Goal: Task Accomplishment & Management: Use online tool/utility

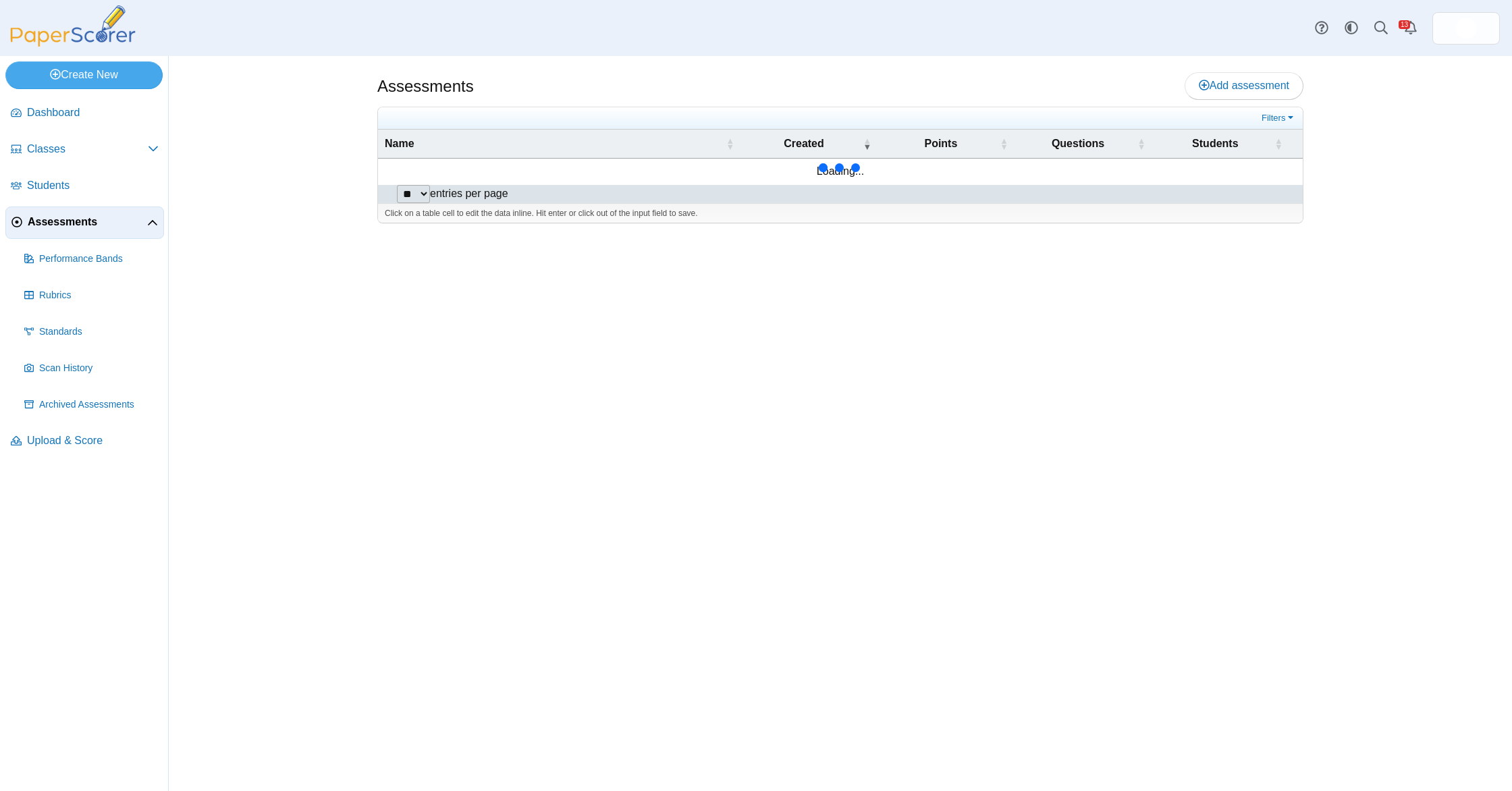
click at [84, 211] on link "Assessments" at bounding box center [84, 222] width 159 height 33
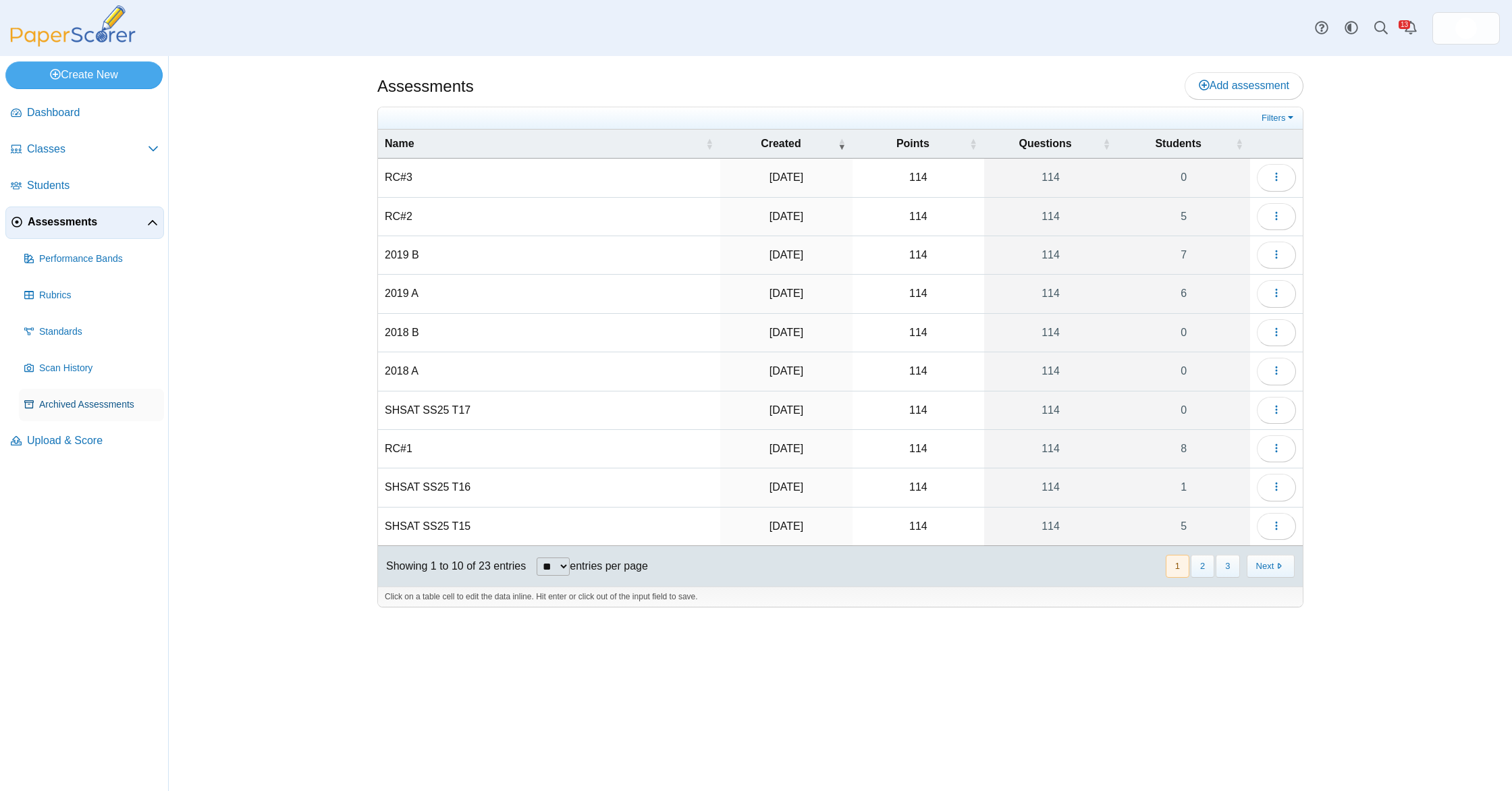
click at [115, 408] on span "Archived Assessments" at bounding box center [99, 405] width 119 height 14
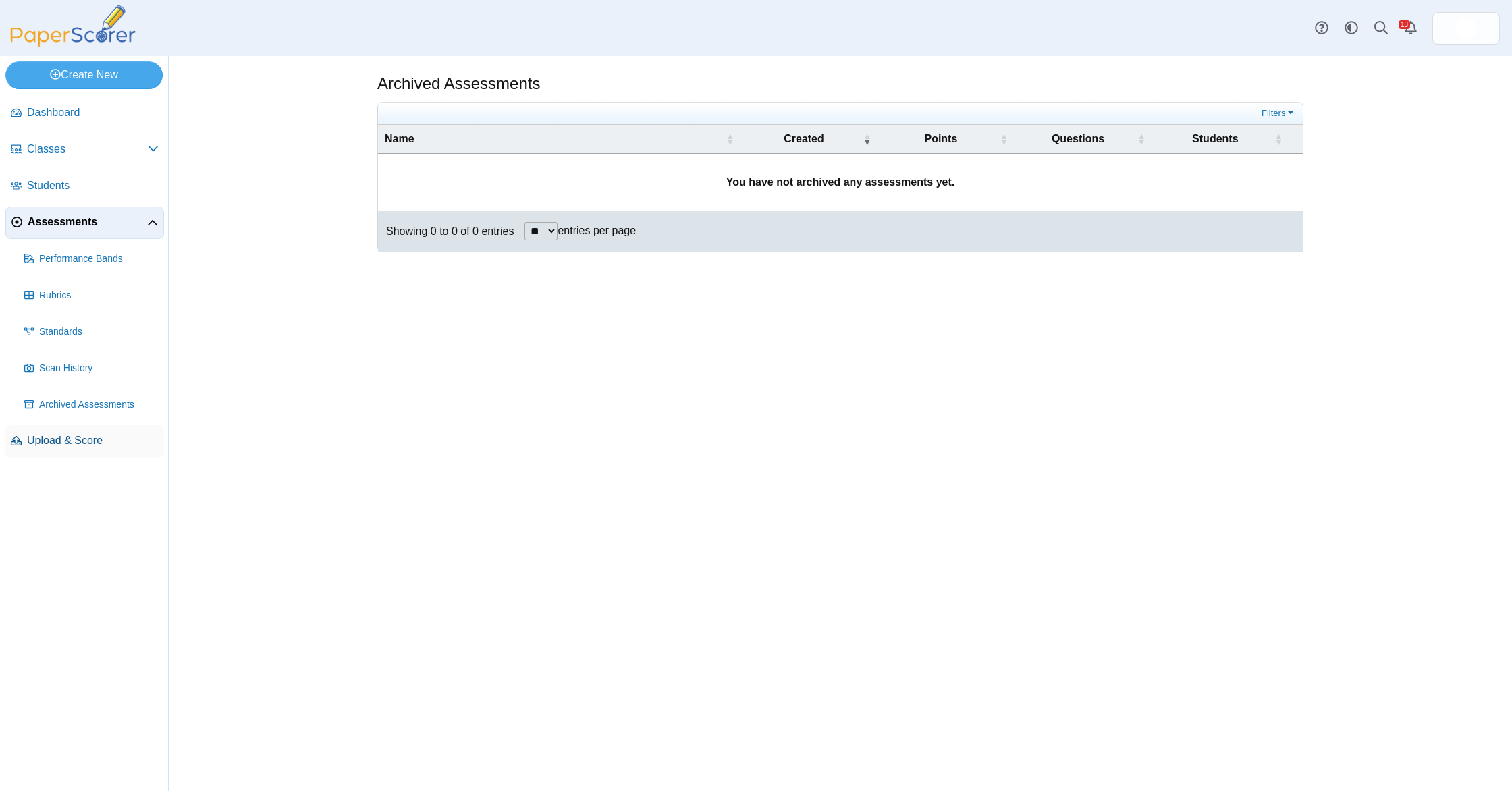
click at [90, 446] on span "Upload & Score" at bounding box center [92, 440] width 131 height 15
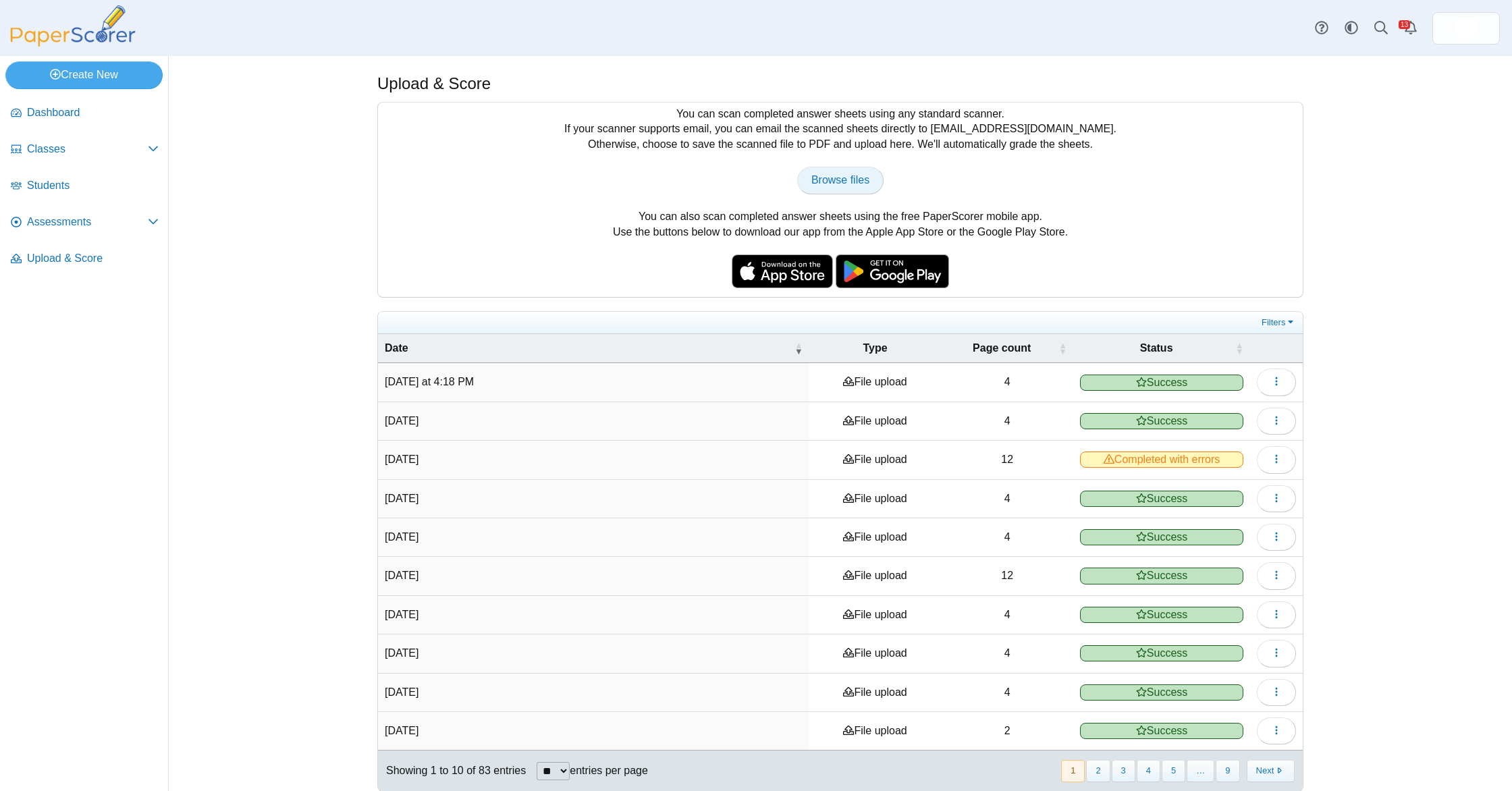
click at [825, 167] on link "Browse files" at bounding box center [839, 180] width 86 height 27
type input "**********"
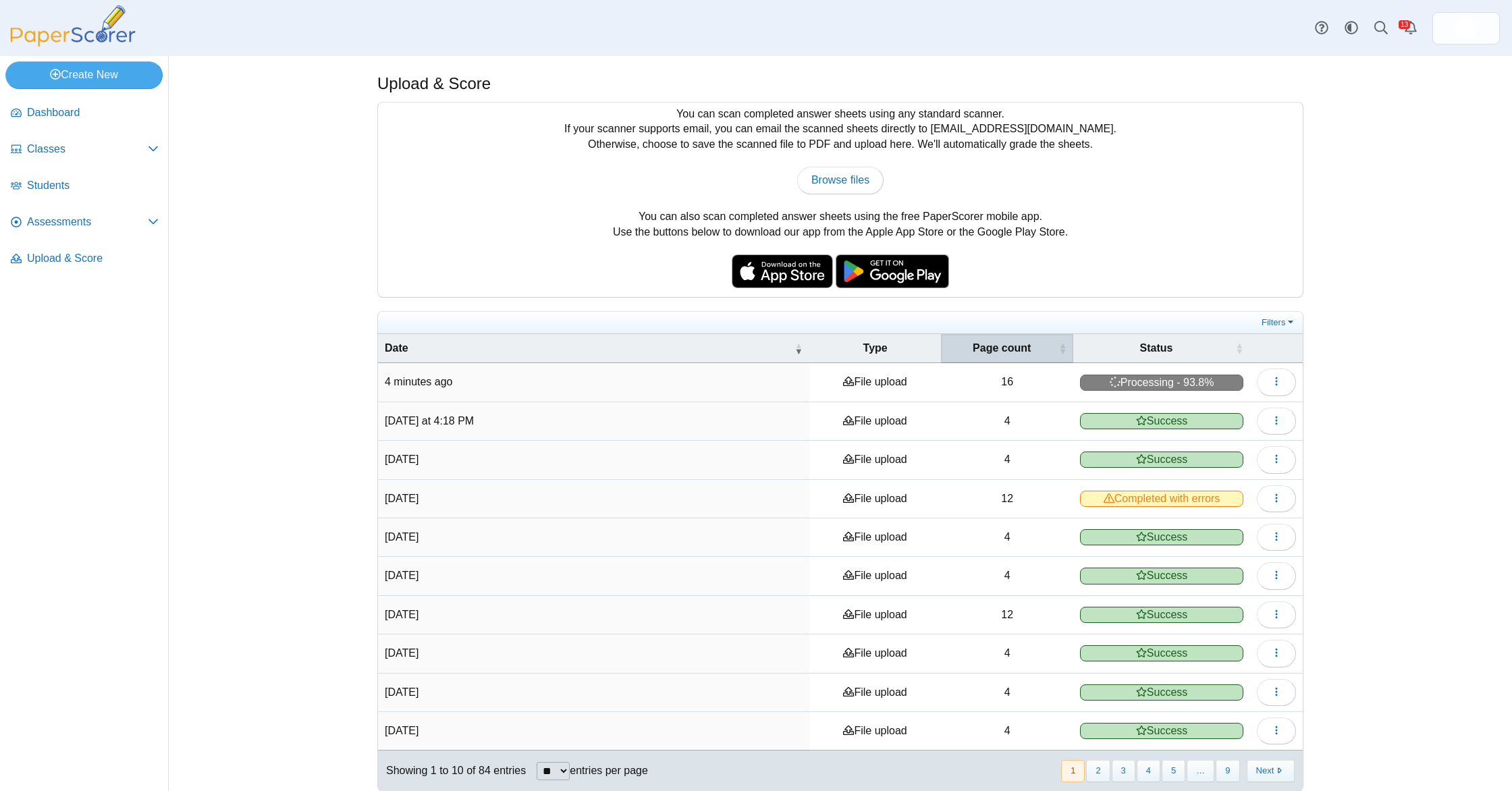
scroll to position [14, 0]
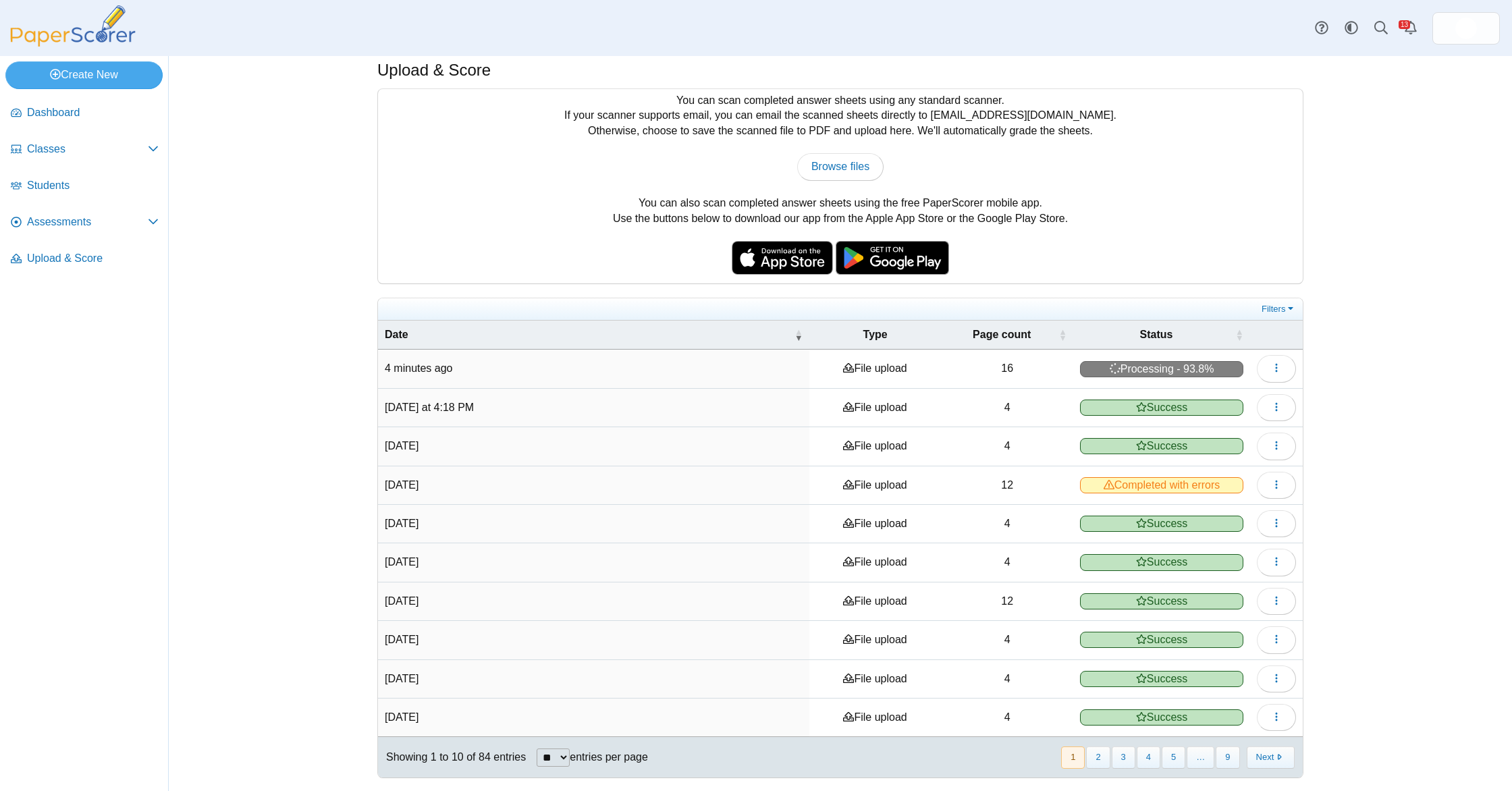
click at [1295, 375] on td "View scanned pages" at bounding box center [1275, 368] width 52 height 39
click at [1288, 372] on button "button" at bounding box center [1276, 367] width 40 height 27
click at [1329, 362] on div "Upload & Score You can scan completed answer sheets using any standard scanner.…" at bounding box center [839, 410] width 1012 height 735
click at [1275, 367] on use "button" at bounding box center [1276, 367] width 2 height 9
click at [1239, 393] on link "View scanned pages" at bounding box center [1215, 399] width 162 height 20
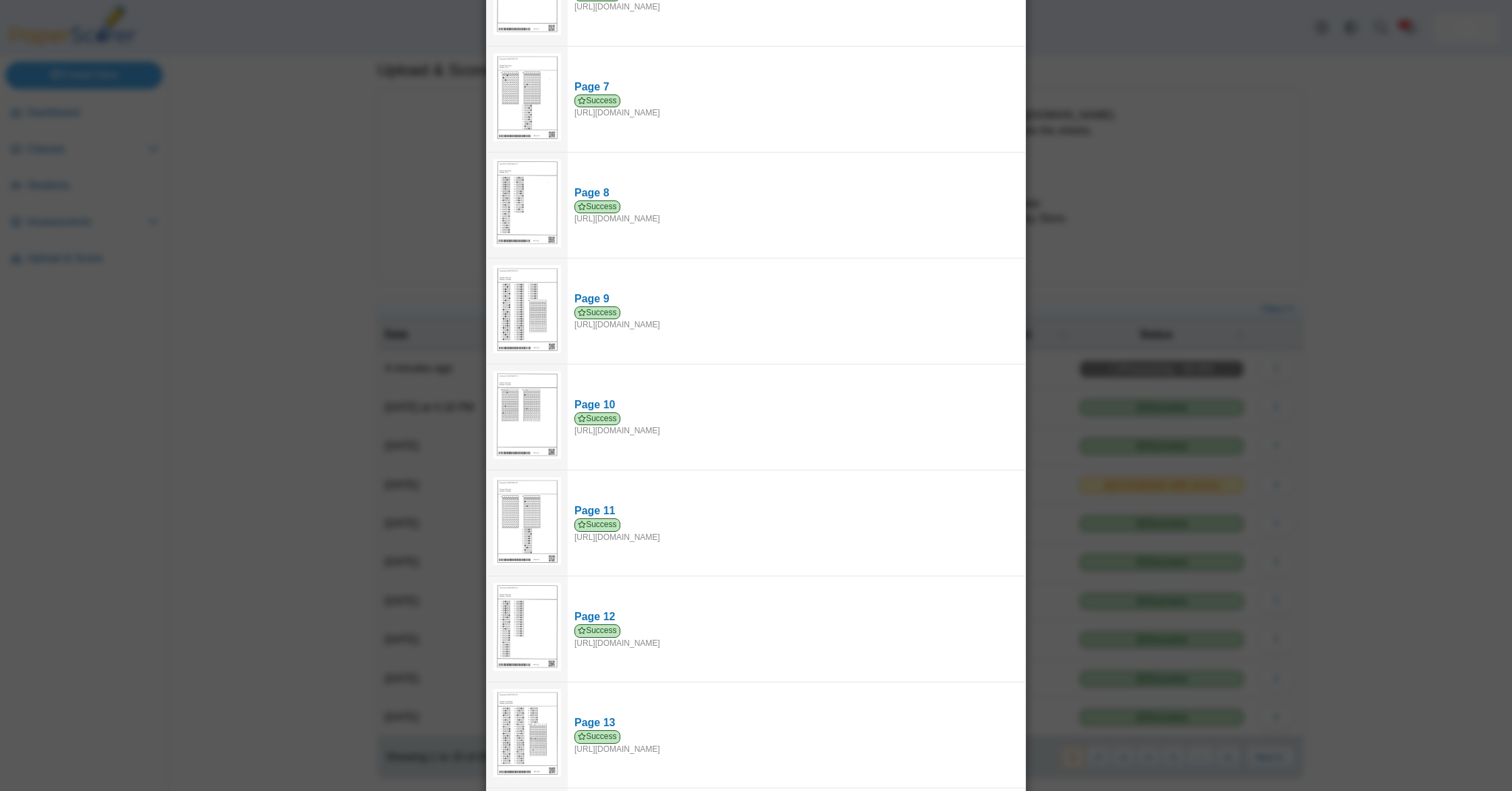
scroll to position [990, 0]
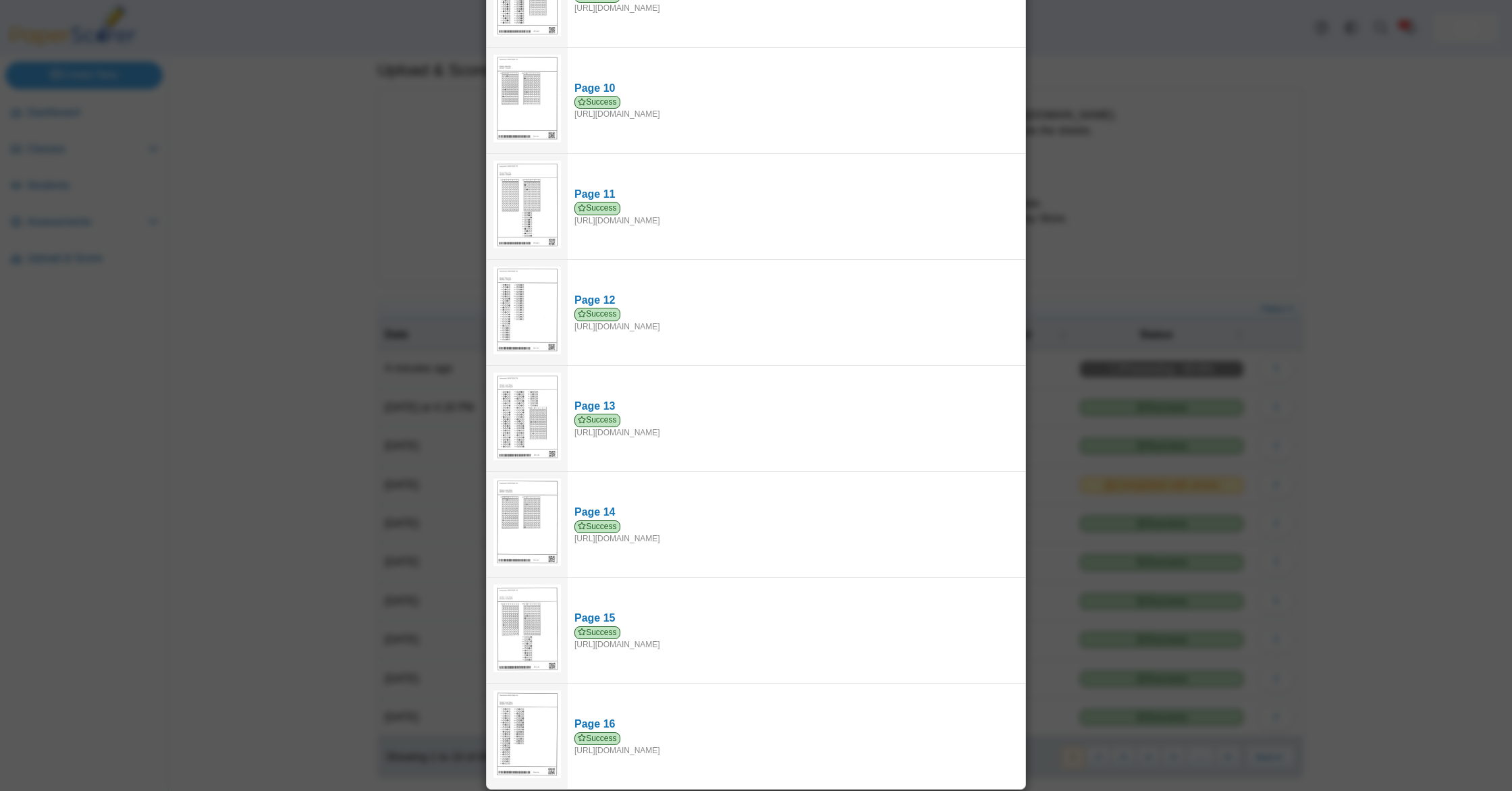
click at [1313, 351] on div "Viewing upload details Scan results: 16 Successful scans | 0 Failed scans Page …" at bounding box center [756, 395] width 1512 height 791
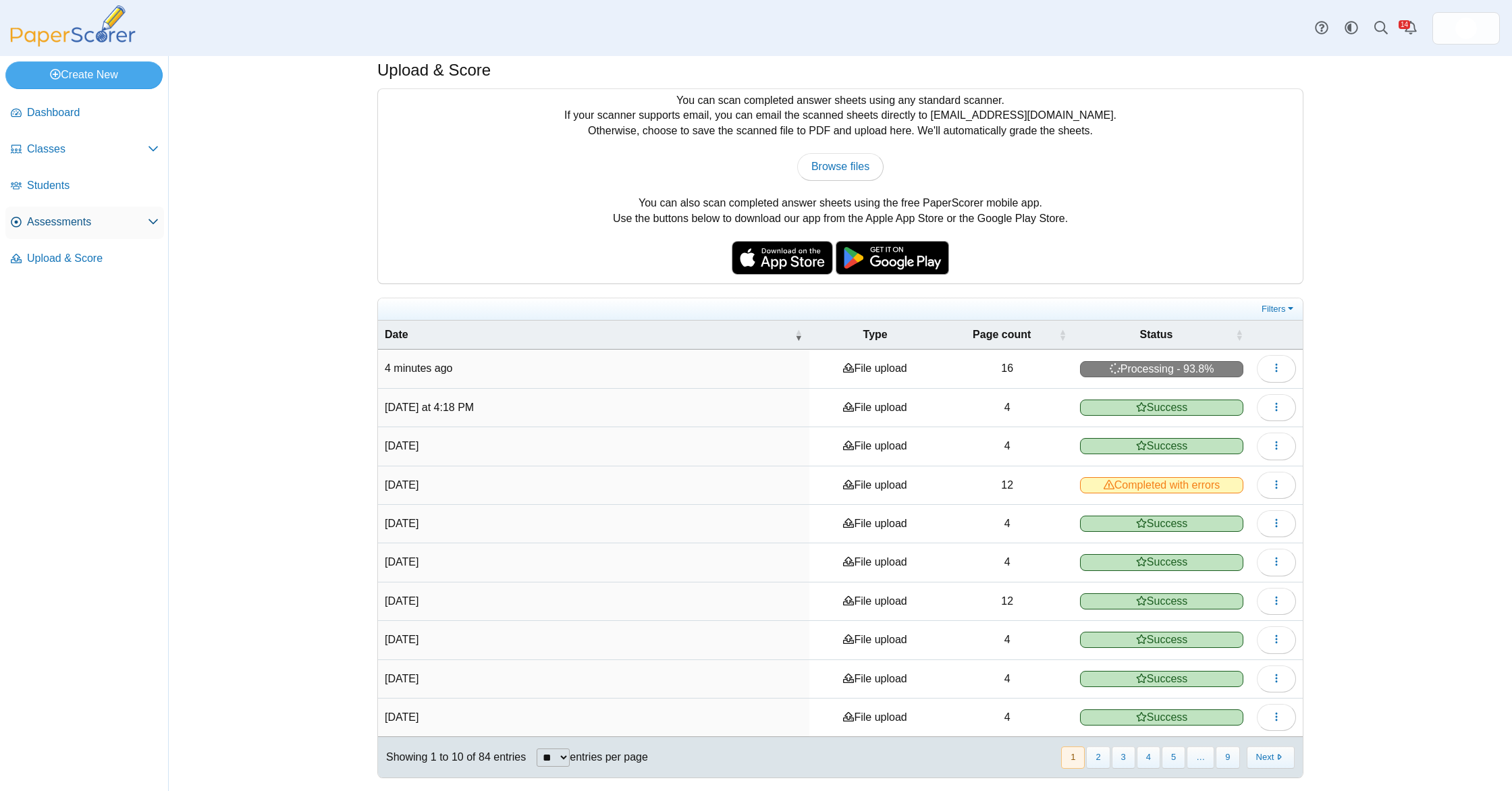
click at [70, 227] on span "Assessments" at bounding box center [87, 221] width 120 height 15
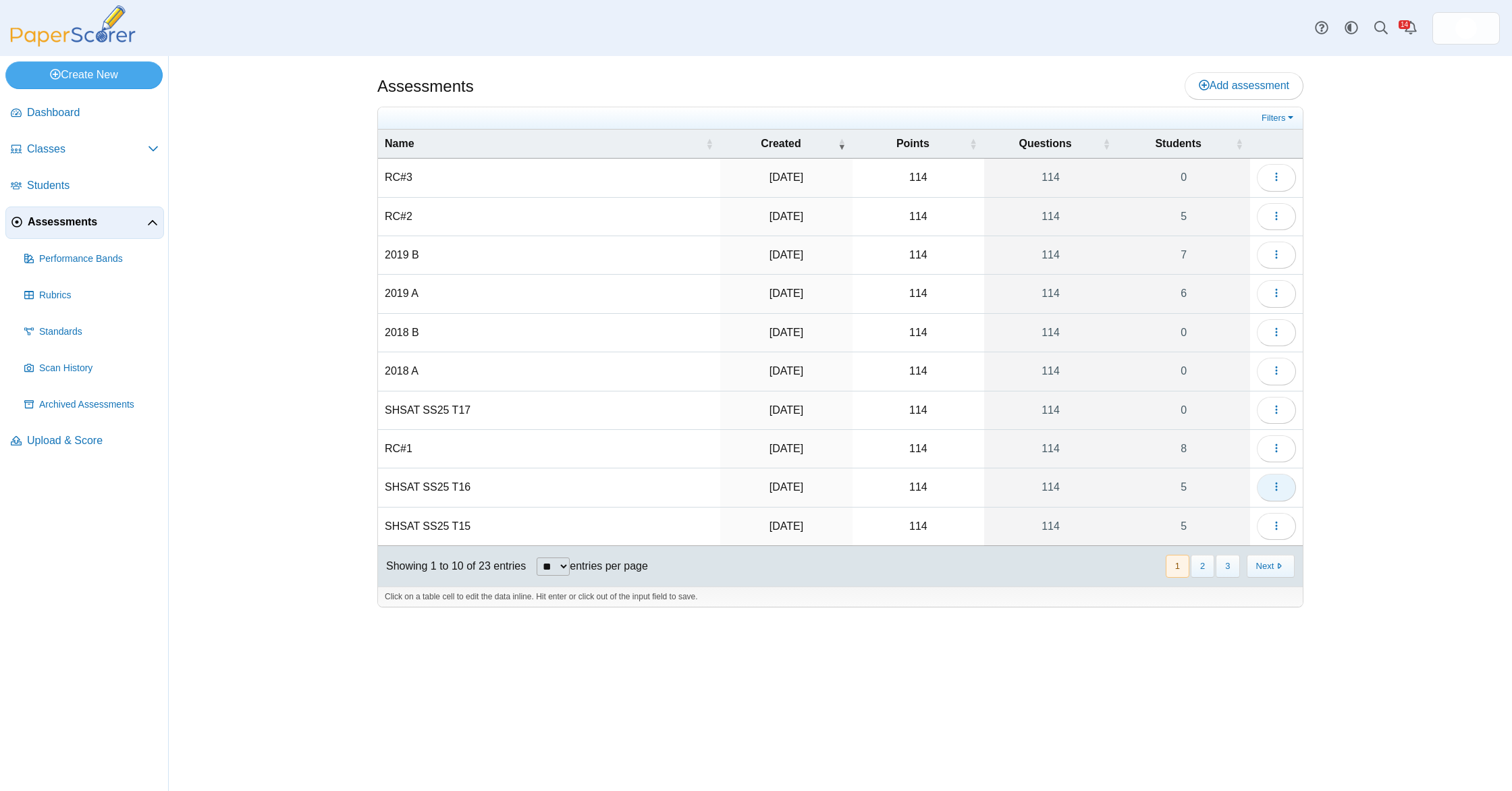
click at [1275, 486] on icon "button" at bounding box center [1276, 486] width 11 height 11
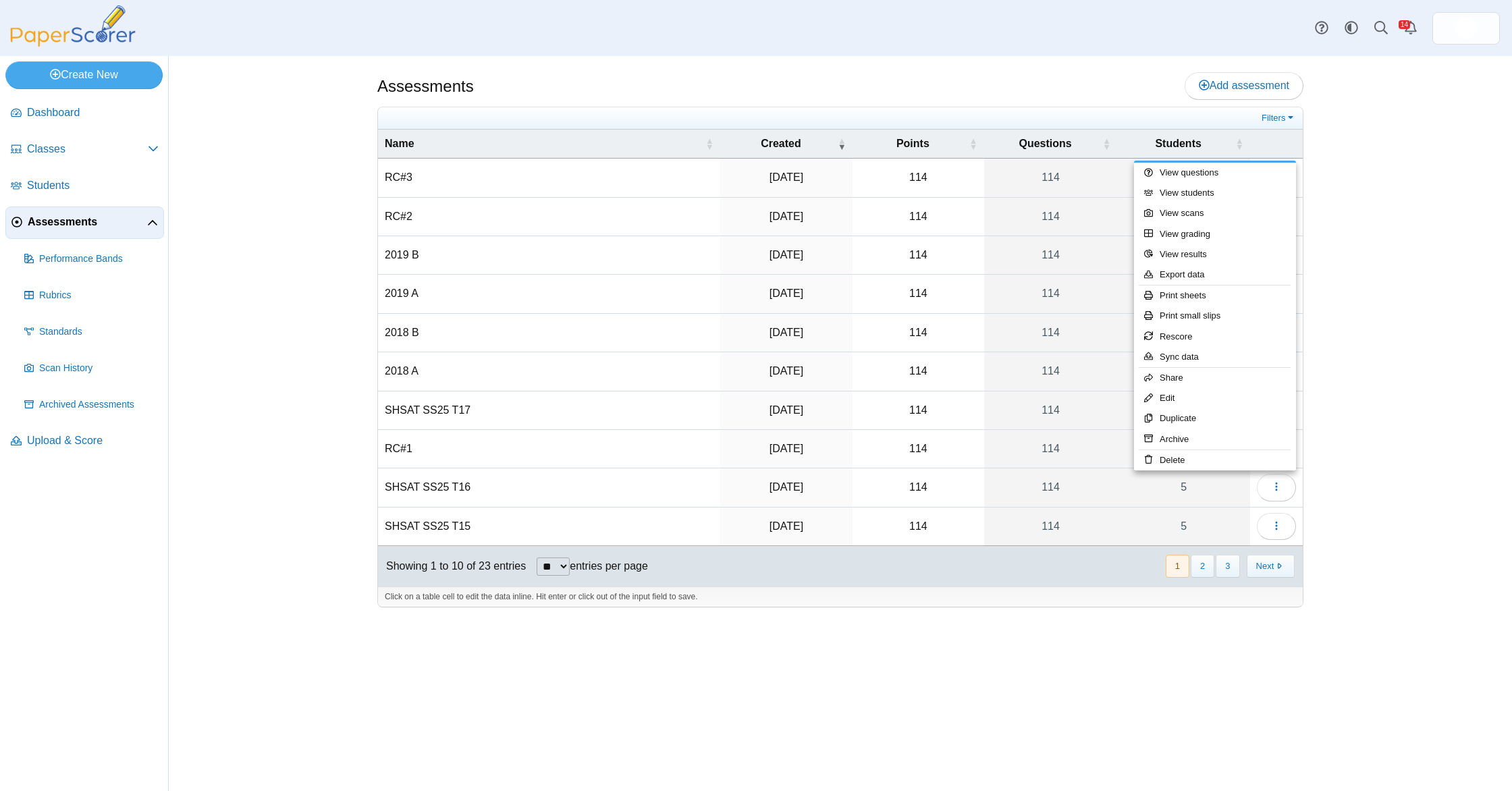
click at [1380, 491] on div "Assessments Add assessment Filters" at bounding box center [840, 424] width 1343 height 735
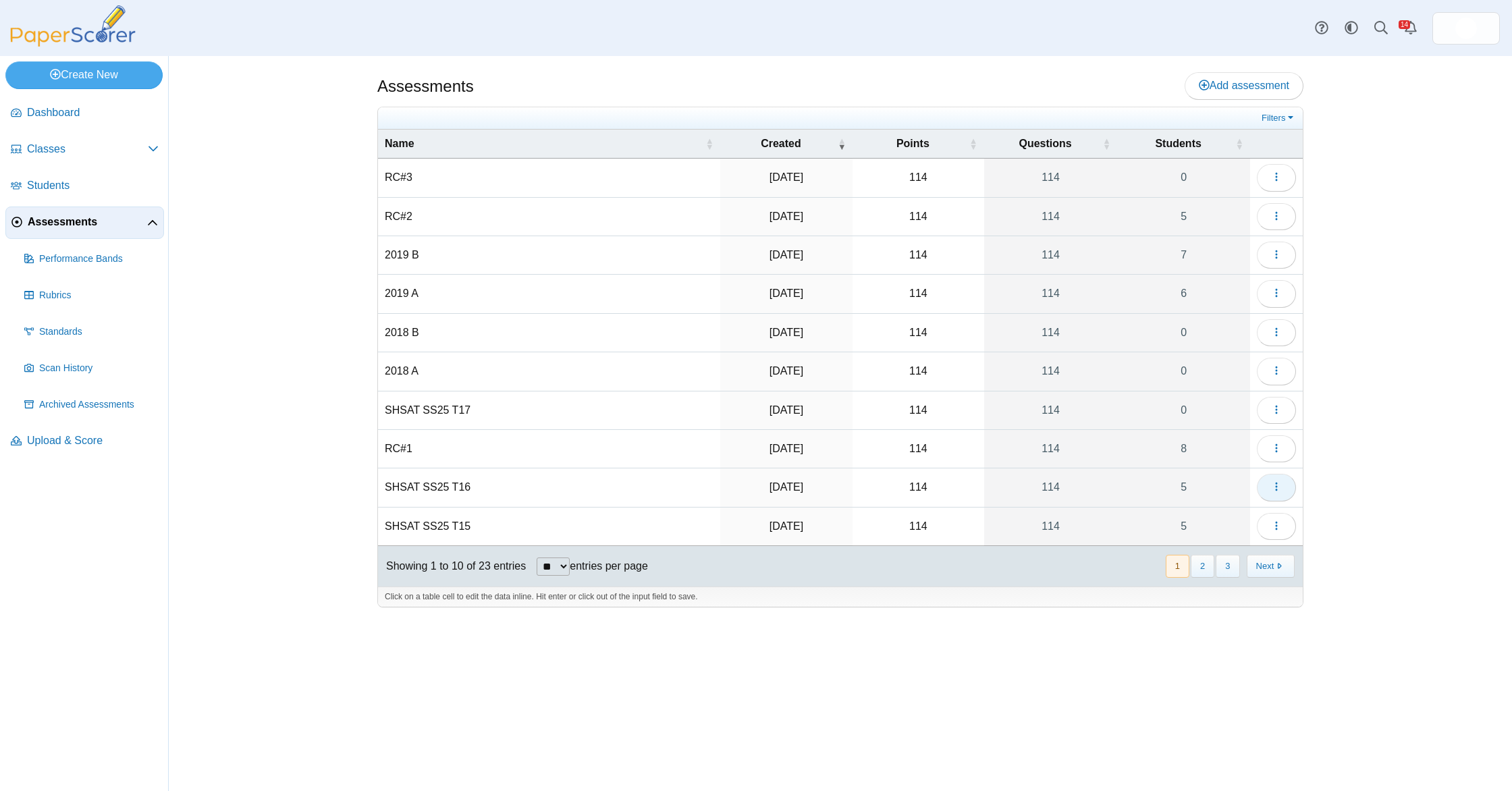
click at [1277, 486] on use "button" at bounding box center [1276, 487] width 2 height 9
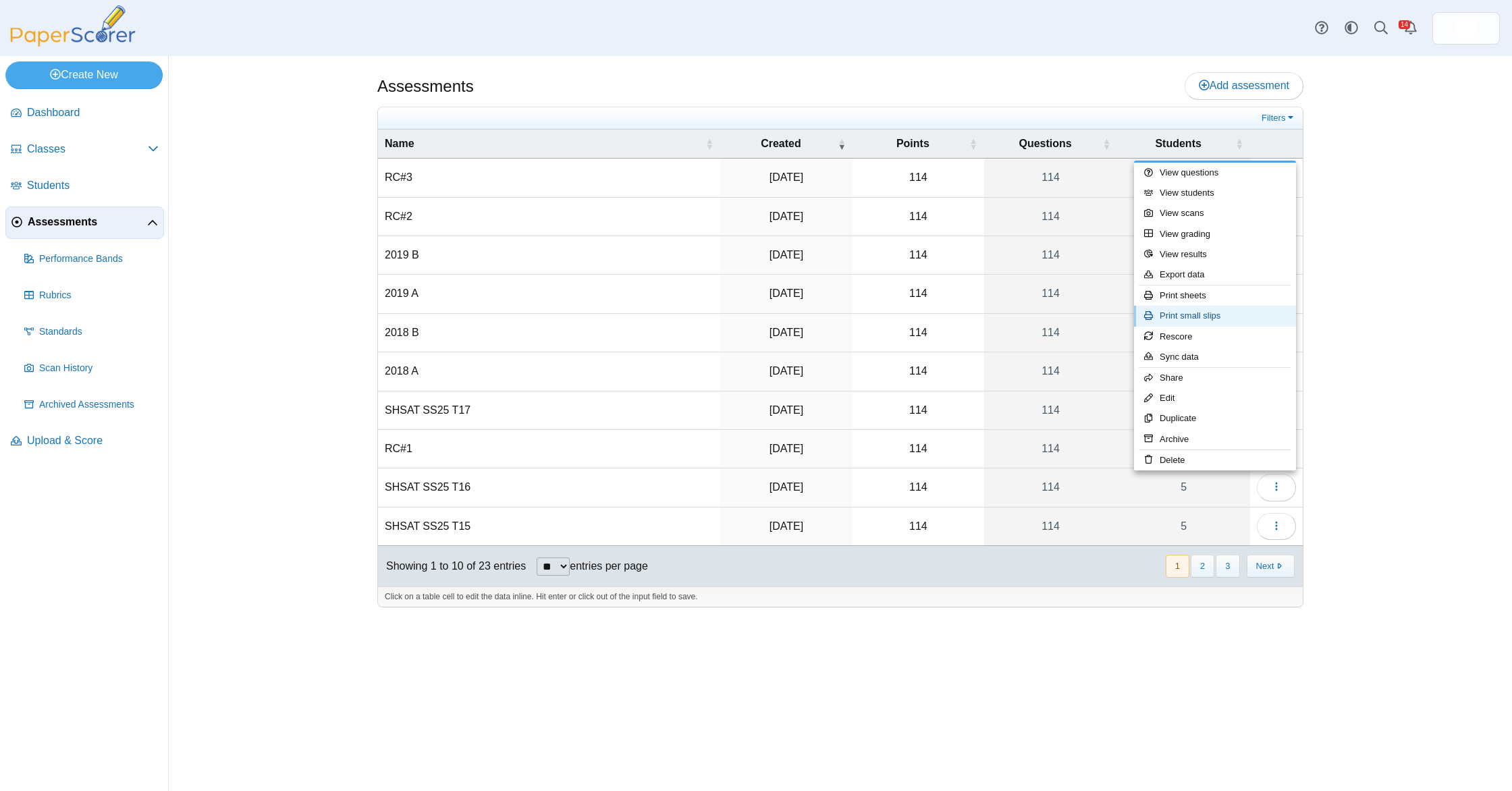
click at [1212, 309] on link "Print small slips" at bounding box center [1215, 316] width 162 height 20
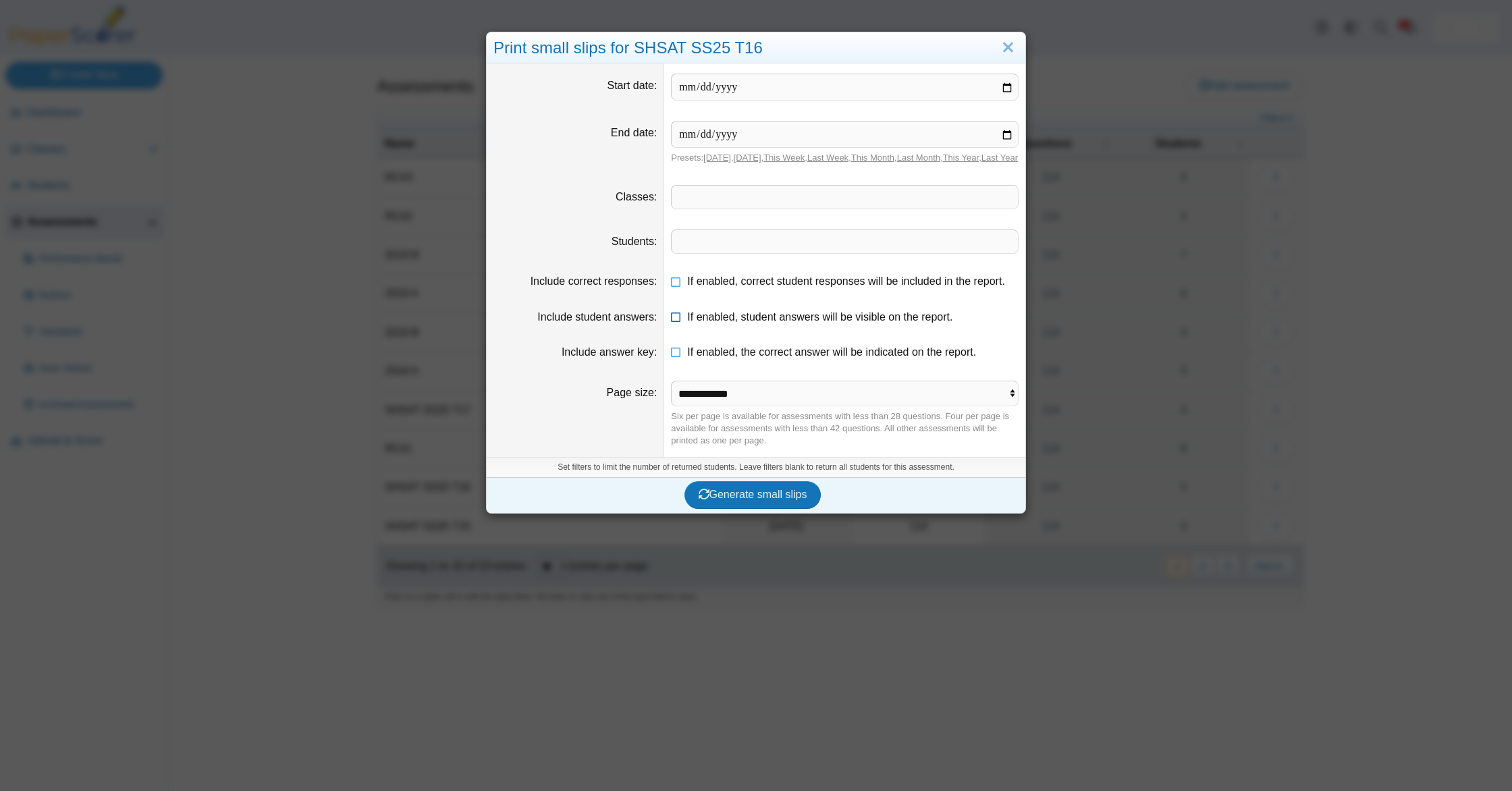
drag, startPoint x: 736, startPoint y: 365, endPoint x: 731, endPoint y: 334, distance: 31.4
click at [736, 357] on span "If enabled, the correct answer will be indicated on the report." at bounding box center [832, 353] width 288 height 12
drag, startPoint x: 731, startPoint y: 334, endPoint x: 732, endPoint y: 310, distance: 24.0
click at [731, 323] on span "If enabled, student answers will be visible on the report." at bounding box center [820, 317] width 266 height 12
drag, startPoint x: 732, startPoint y: 310, endPoint x: 733, endPoint y: 299, distance: 11.0
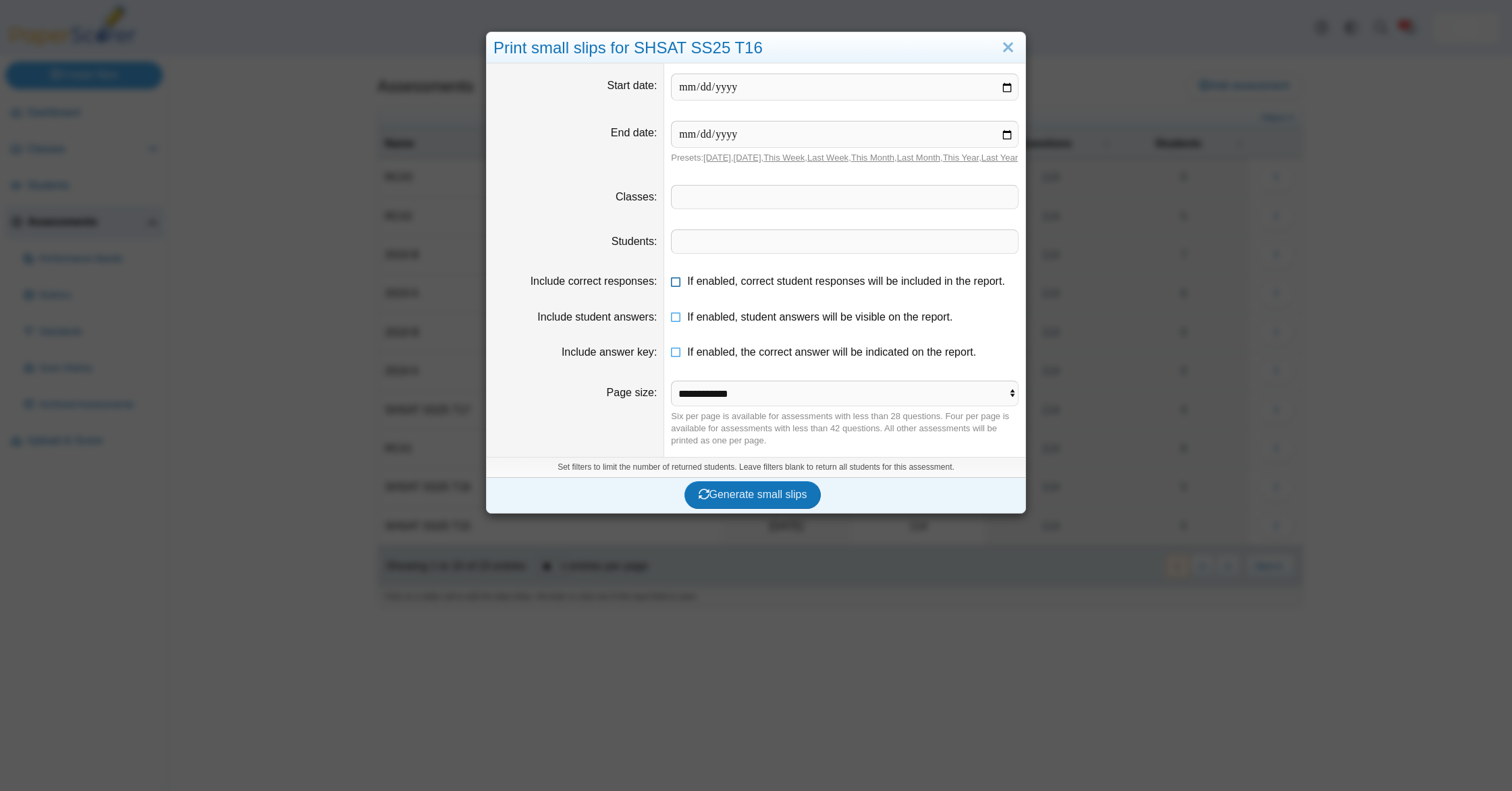
click at [733, 299] on dd "If enabled, correct student responses will be included in the report." at bounding box center [844, 281] width 361 height 36
drag, startPoint x: 733, startPoint y: 297, endPoint x: 734, endPoint y: 305, distance: 8.1
click at [733, 286] on span "If enabled, correct student responses will be included in the report." at bounding box center [846, 281] width 318 height 12
click at [747, 497] on button "Generate small slips" at bounding box center [753, 494] width 137 height 27
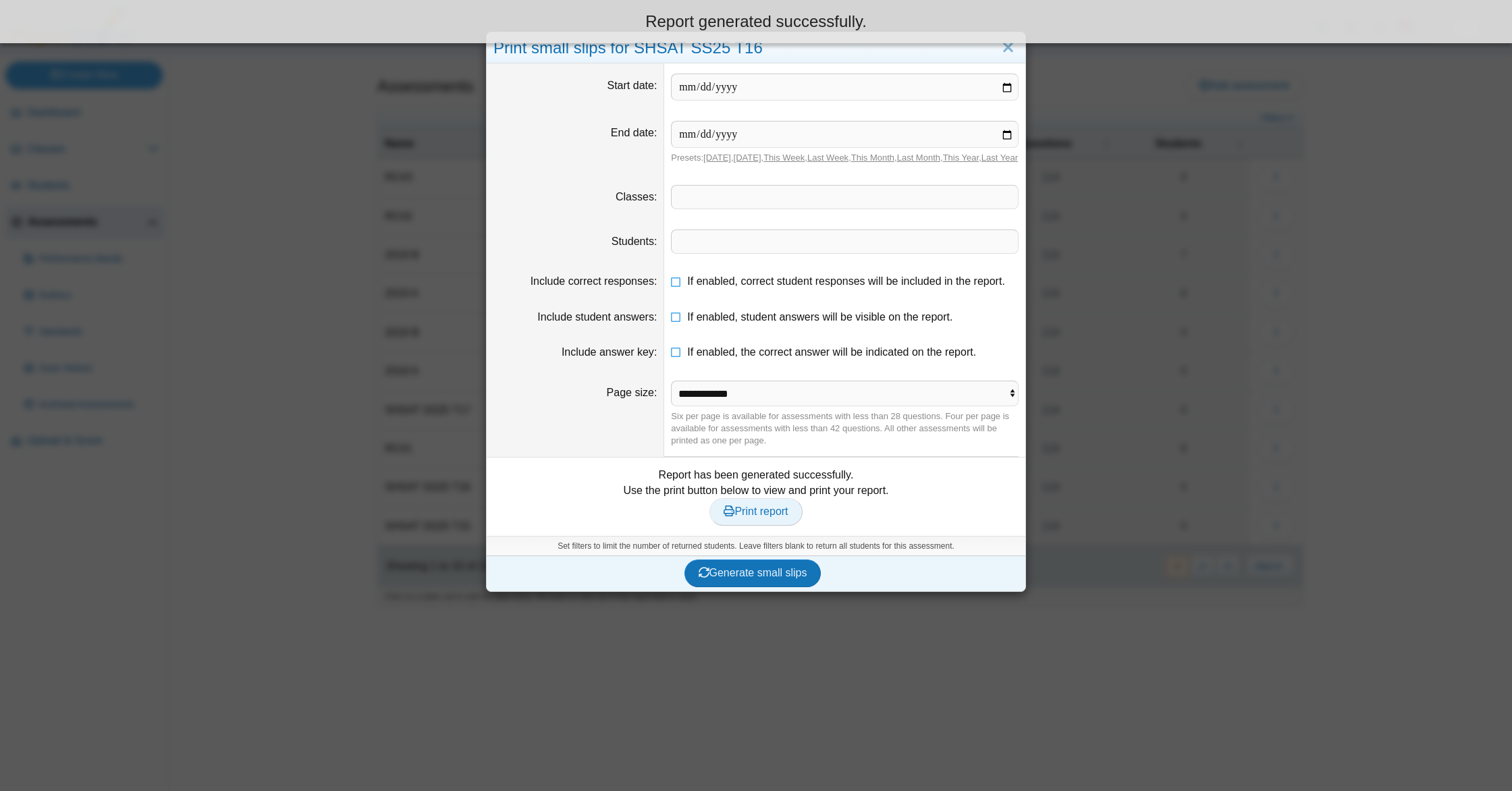
click at [764, 516] on span "Print report" at bounding box center [756, 512] width 64 height 12
